Goal: Find specific page/section: Find specific page/section

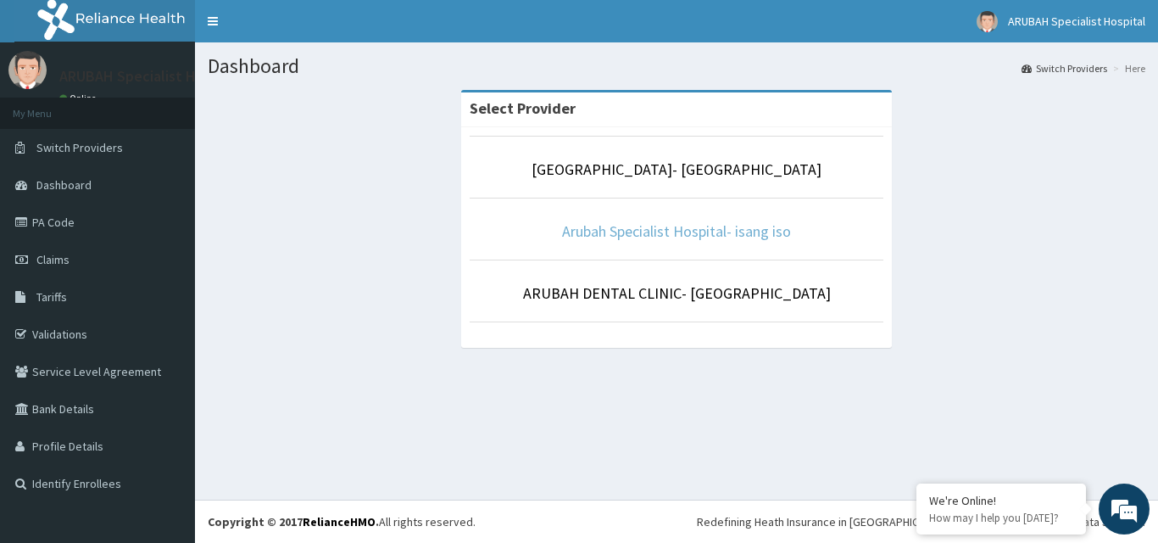
click at [654, 231] on link "Arubah Specialist Hospital- isang iso" at bounding box center [676, 231] width 229 height 20
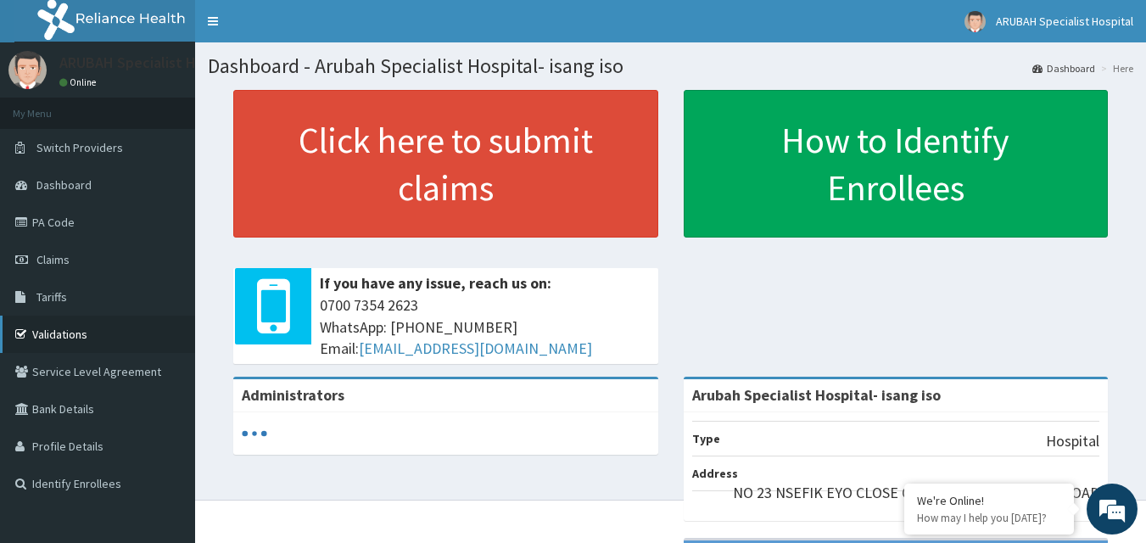
drag, startPoint x: 87, startPoint y: 327, endPoint x: 121, endPoint y: 317, distance: 35.4
click at [88, 327] on link "Validations" at bounding box center [97, 333] width 195 height 37
